Goal: Consume media (video, audio): Consume media (video, audio)

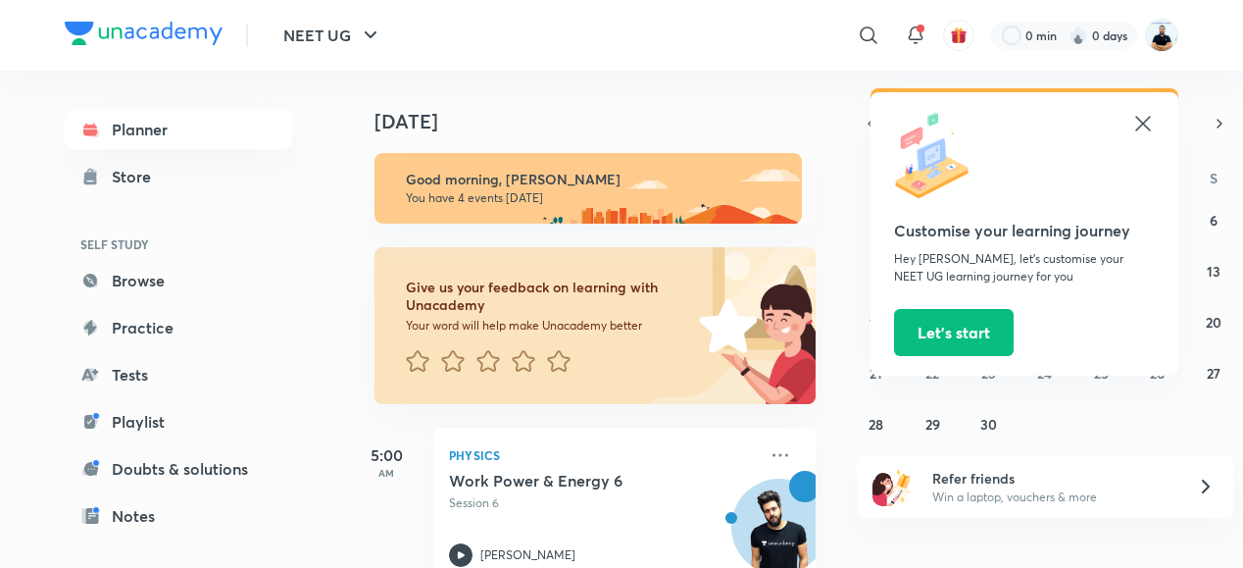
click at [1142, 119] on icon at bounding box center [1143, 124] width 24 height 24
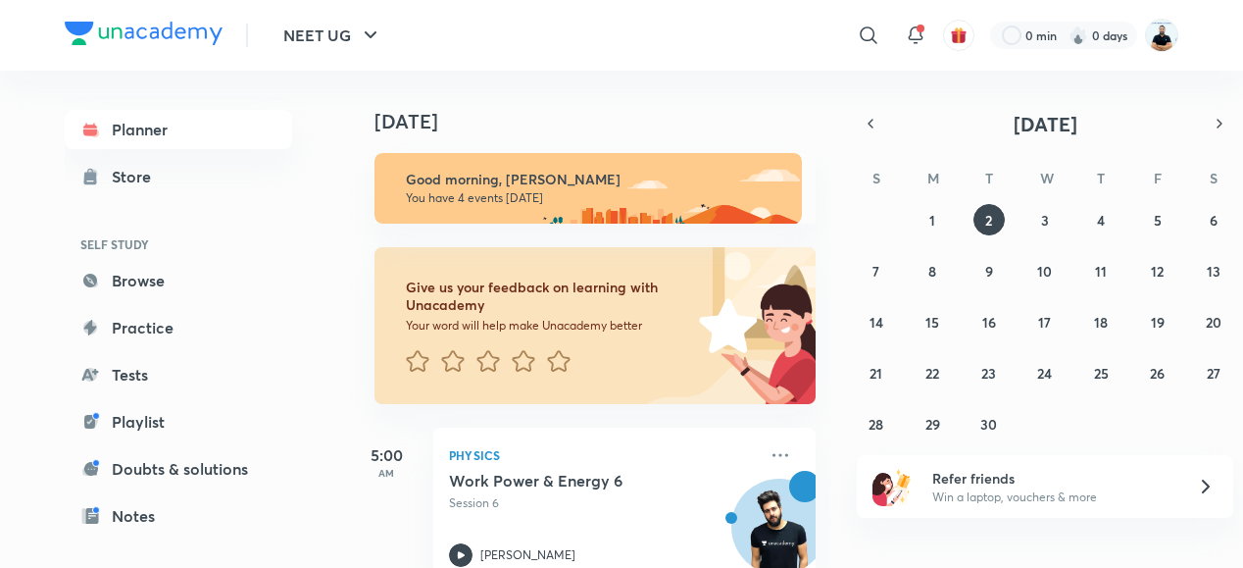
click at [1160, 35] on img at bounding box center [1161, 35] width 33 height 33
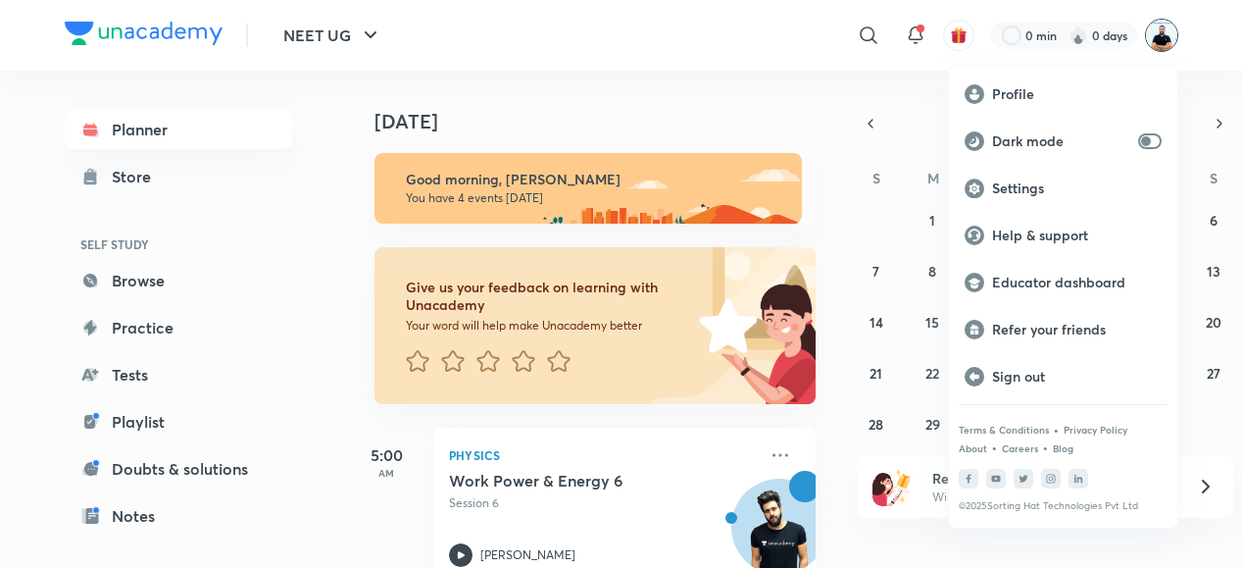
click at [1057, 279] on p "Educator dashboard" at bounding box center [1077, 283] width 170 height 18
